Goal: Task Accomplishment & Management: Use online tool/utility

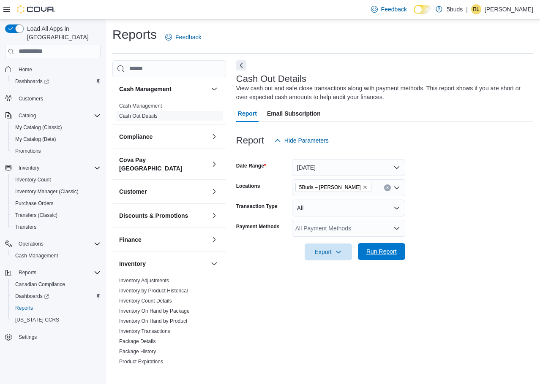
drag, startPoint x: 378, startPoint y: 245, endPoint x: 304, endPoint y: 145, distance: 124.5
click at [377, 245] on span "Run Report" at bounding box center [381, 251] width 37 height 17
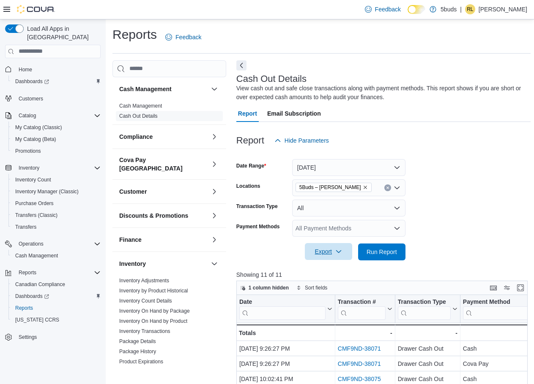
click at [337, 252] on icon "button" at bounding box center [338, 251] width 7 height 7
click at [334, 266] on span "Export to Excel" at bounding box center [330, 269] width 38 height 7
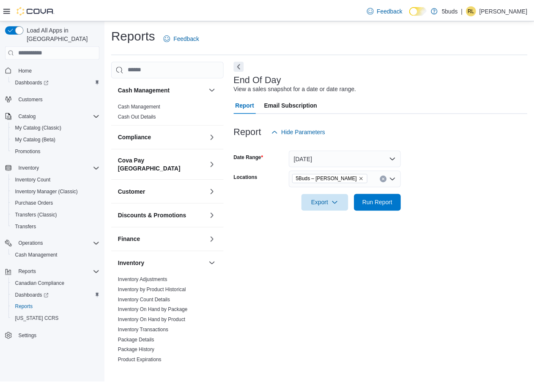
scroll to position [296, 0]
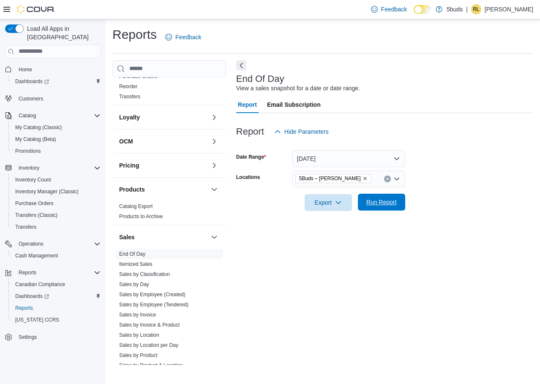
click at [382, 202] on span "Run Report" at bounding box center [381, 202] width 30 height 8
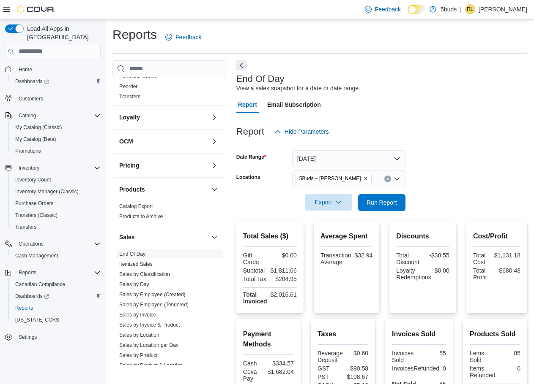
drag, startPoint x: 324, startPoint y: 204, endPoint x: 326, endPoint y: 211, distance: 7.5
click at [324, 204] on span "Export" at bounding box center [328, 202] width 37 height 17
click at [335, 223] on button "Export to Excel" at bounding box center [329, 219] width 48 height 17
